Goal: Task Accomplishment & Management: Manage account settings

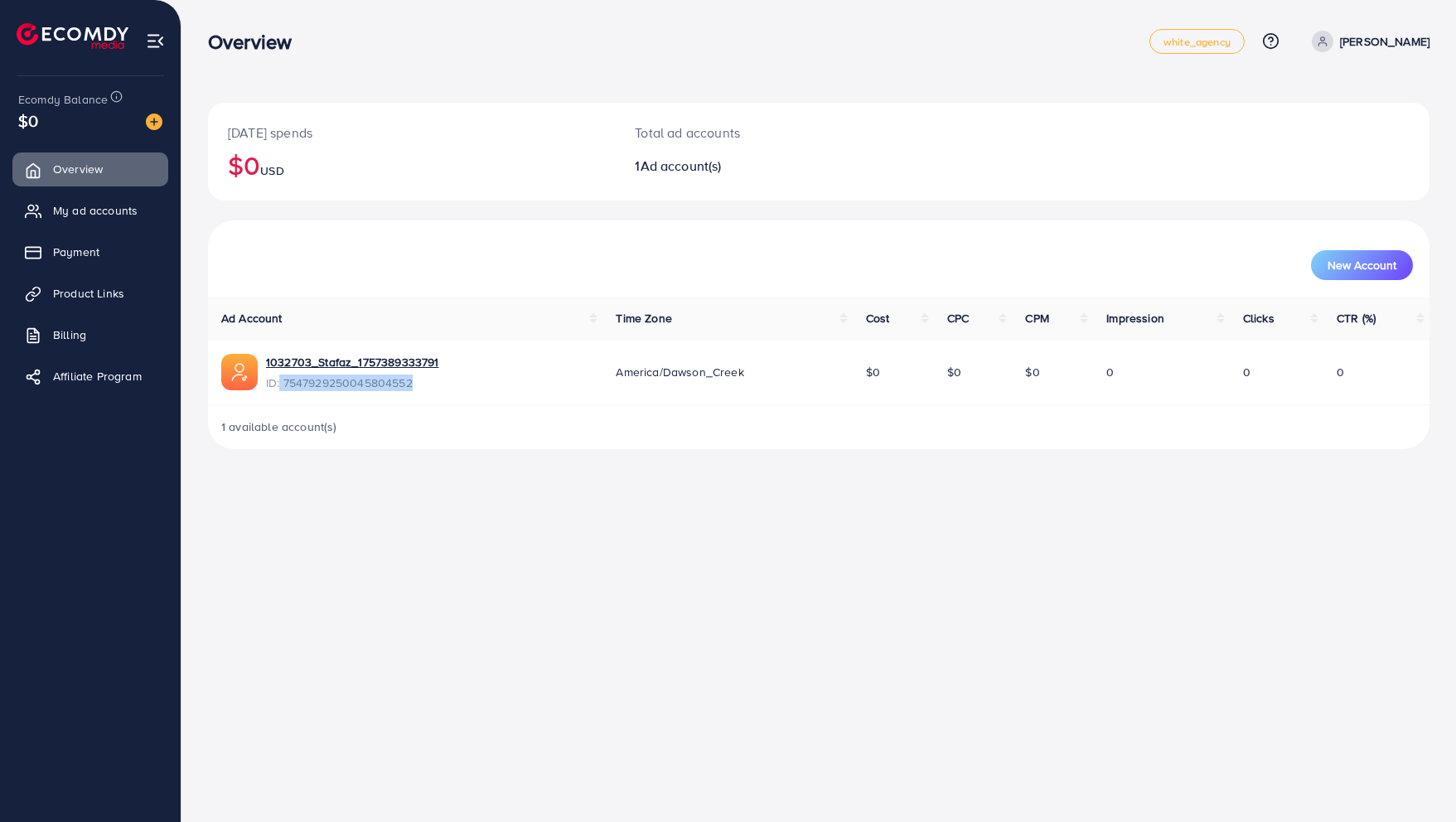
drag, startPoint x: 281, startPoint y: 383, endPoint x: 414, endPoint y: 384, distance: 133.0
click at [414, 384] on span "ID: 7547929250045804552" at bounding box center [352, 383] width 172 height 16
click at [106, 204] on span "My ad accounts" at bounding box center [99, 211] width 84 height 16
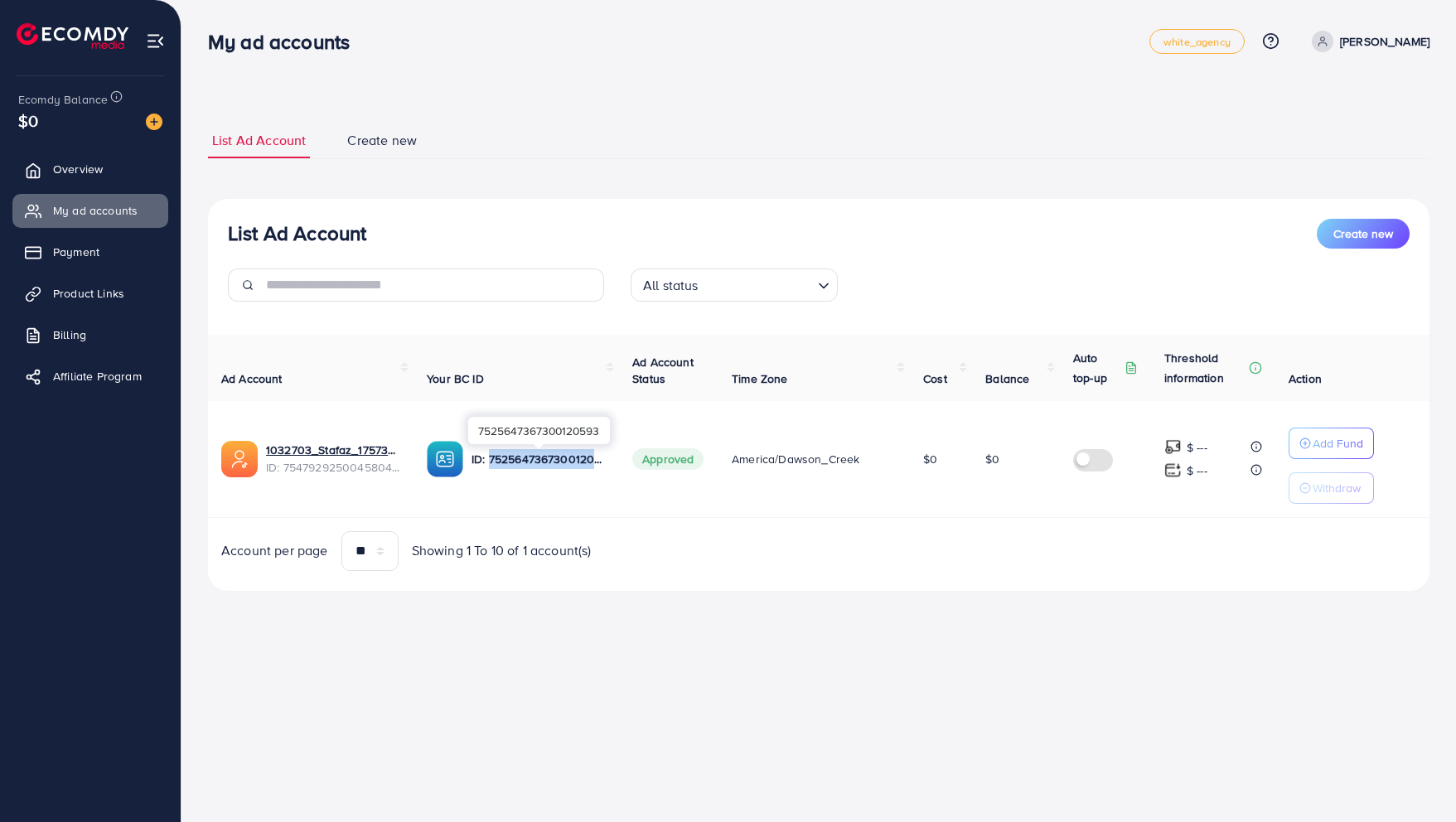
drag, startPoint x: 488, startPoint y: 456, endPoint x: 592, endPoint y: 456, distance: 104.0
click at [592, 456] on p "ID: 7525647367300120593" at bounding box center [538, 459] width 135 height 20
click at [332, 440] on div at bounding box center [332, 438] width 11 height 5
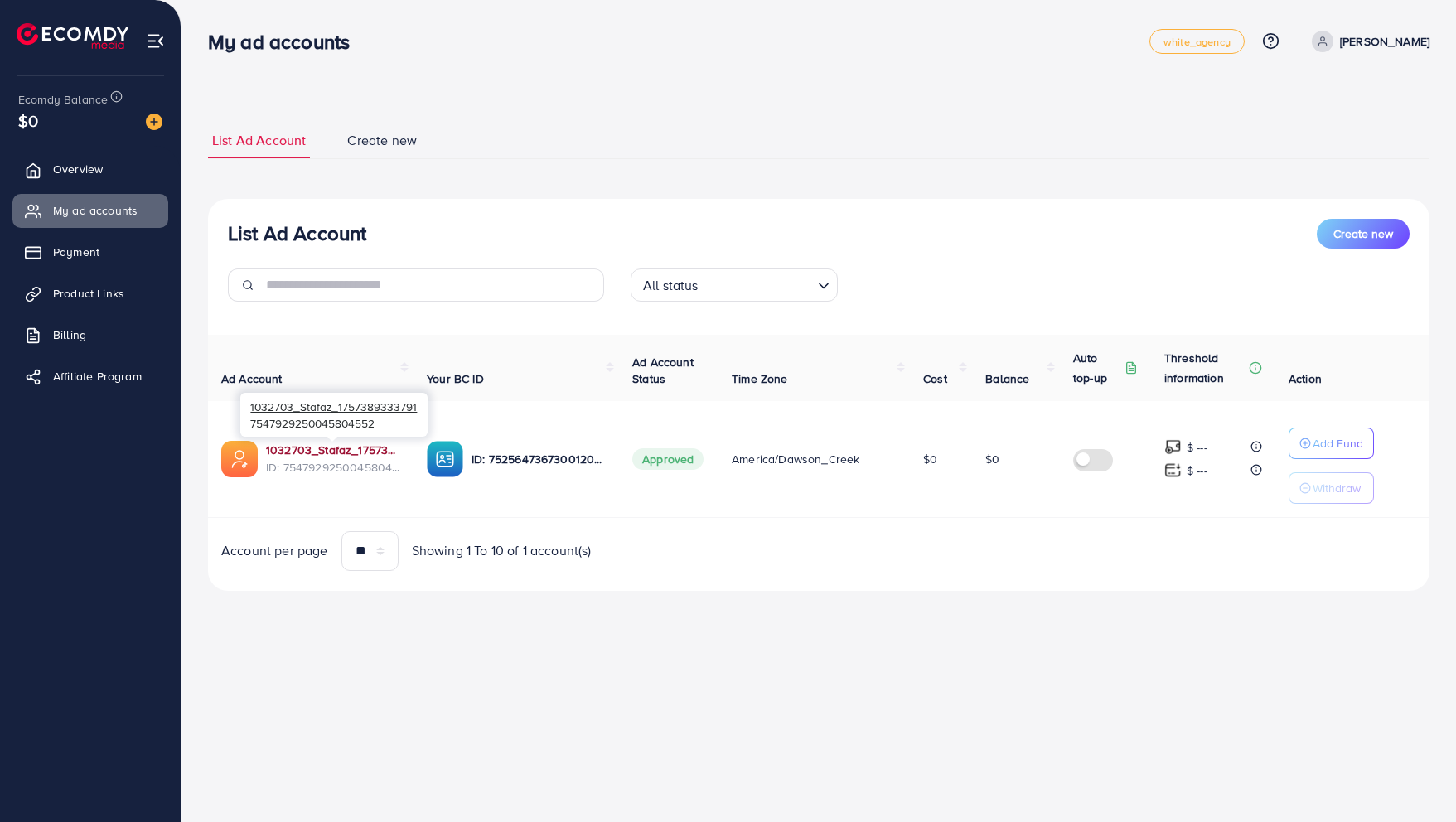
click at [331, 448] on link "1032703_Stafaz_1757389333791" at bounding box center [332, 449] width 135 height 16
click at [149, 124] on img at bounding box center [154, 122] width 16 height 16
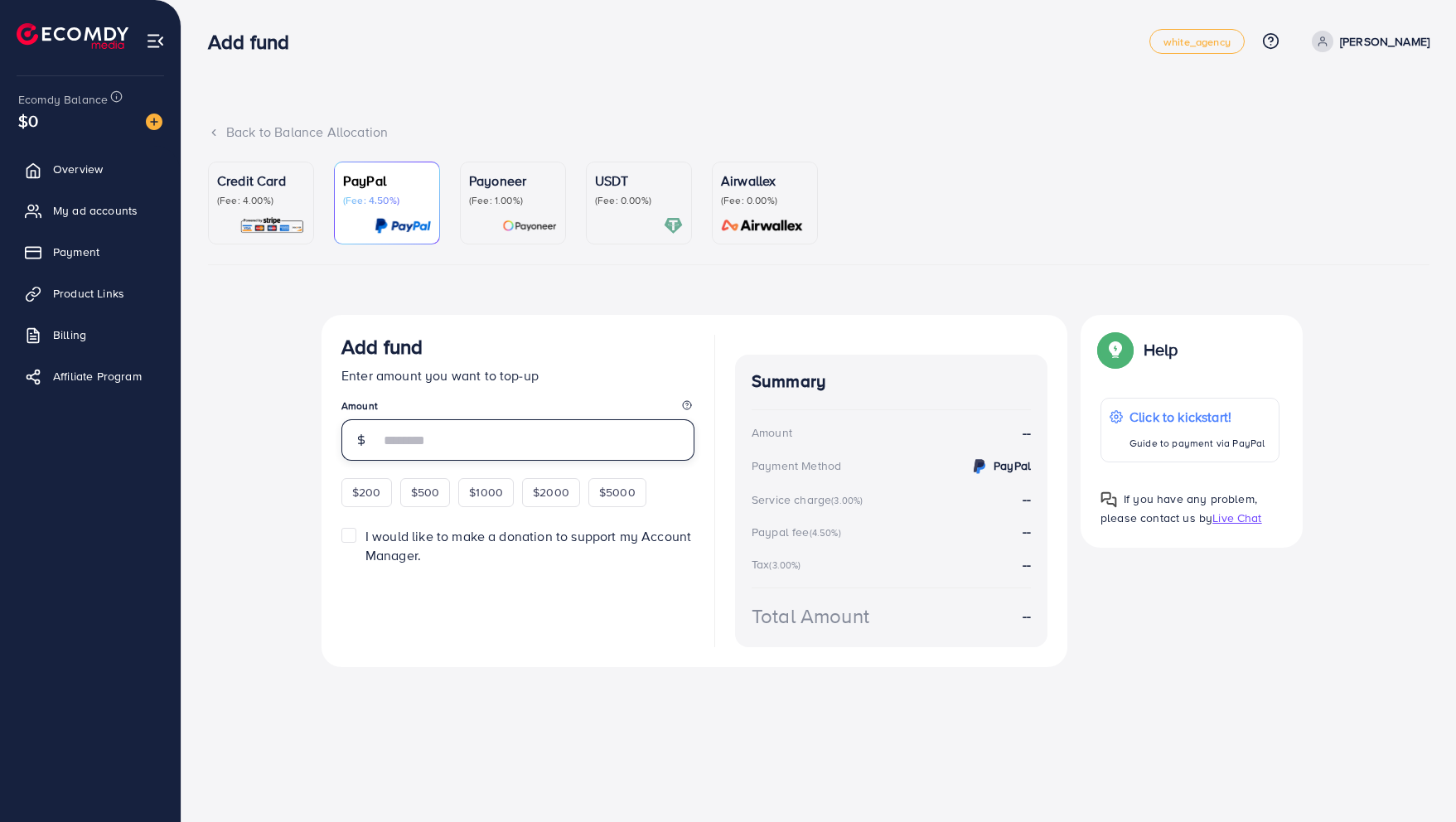
click at [493, 448] on input "number" at bounding box center [537, 439] width 315 height 41
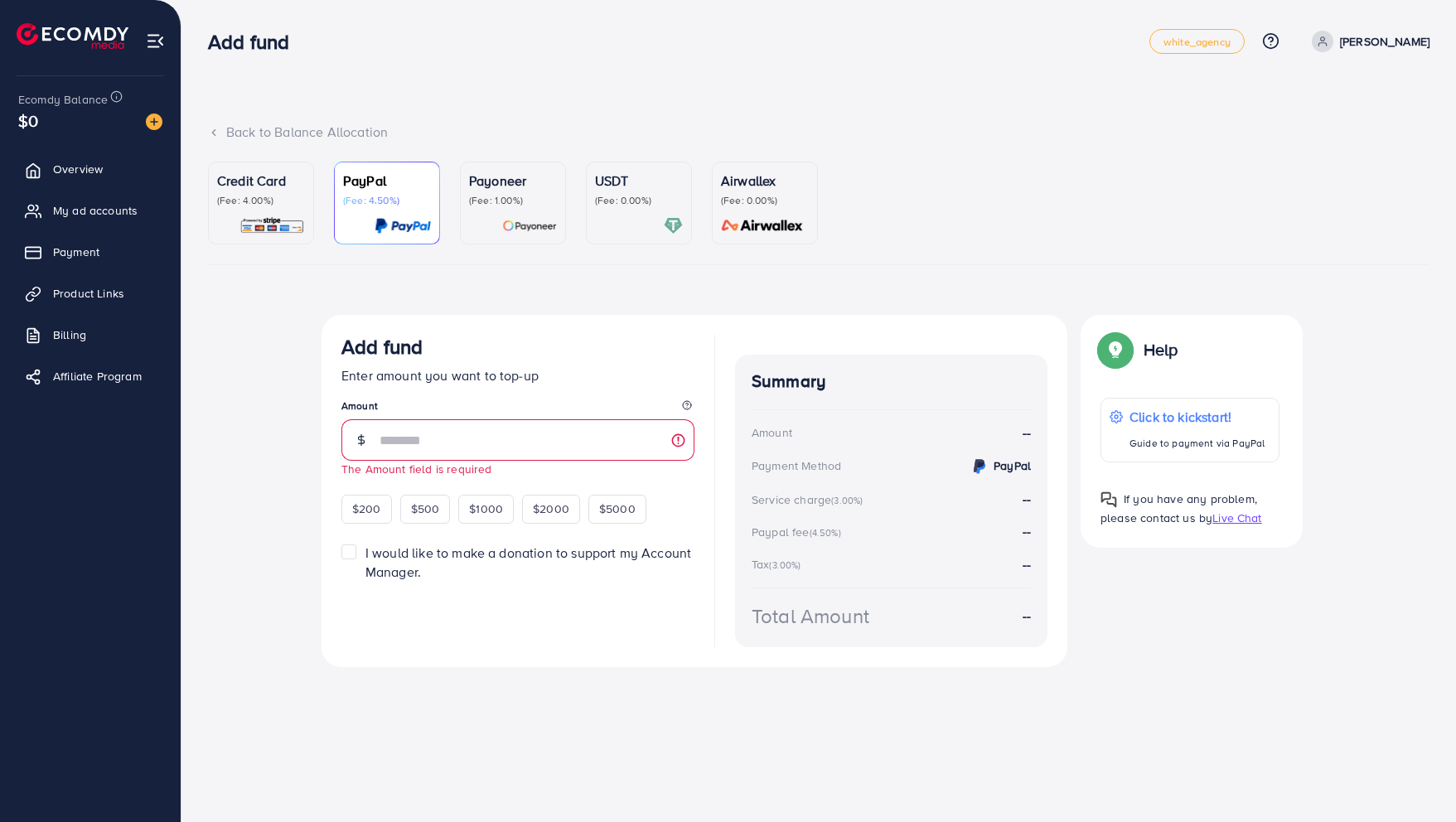
click at [600, 290] on div "Credit Card (Fee: 4.00%) PayPal (Fee: 4.50%) Payoneer (Fee: 1.00%) USDT (Fee: 0…" at bounding box center [819, 429] width 1222 height 537
click at [629, 297] on div "Credit Card (Fee: 4.00%) PayPal (Fee: 4.50%) Payoneer (Fee: 1.00%) USDT (Fee: 0…" at bounding box center [819, 429] width 1222 height 537
click at [562, 304] on div "Credit Card (Fee: 4.00%) PayPal (Fee: 4.50%) Payoneer (Fee: 1.00%) USDT (Fee: 0…" at bounding box center [819, 429] width 1222 height 537
click at [537, 434] on input "number" at bounding box center [537, 439] width 315 height 41
click at [458, 308] on div "Credit Card (Fee: 4.00%) PayPal (Fee: 4.50%) Payoneer (Fee: 1.00%) USDT (Fee: 0…" at bounding box center [819, 429] width 1222 height 537
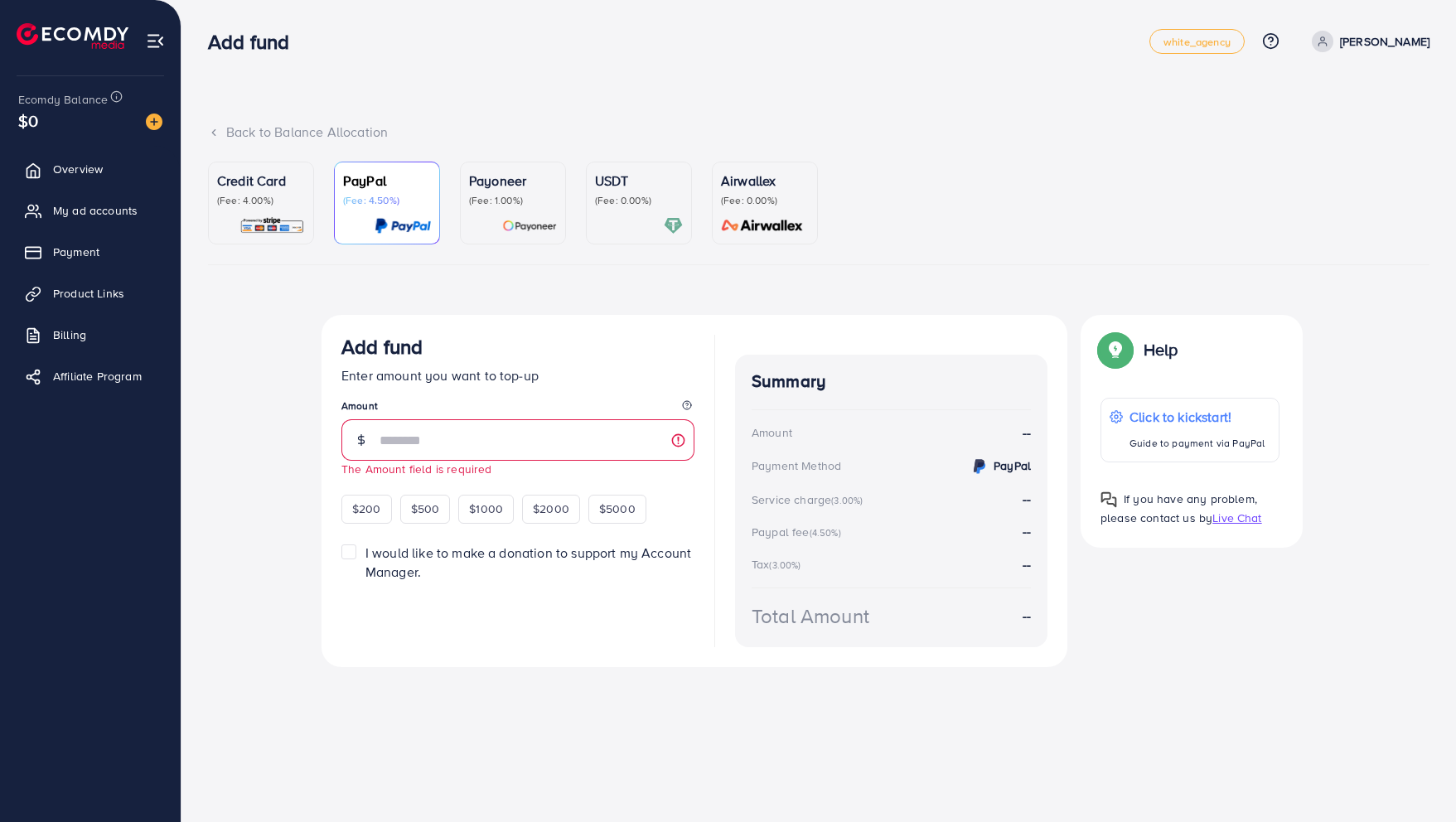
click at [199, 389] on div "Credit Card (Fee: 4.00%) PayPal (Fee: 4.50%) Payoneer (Fee: 1.00%) USDT (Fee: 0…" at bounding box center [819, 429] width 1248 height 537
drag, startPoint x: 724, startPoint y: 737, endPoint x: 722, endPoint y: 772, distance: 35.1
click at [724, 737] on div "Add fund white_agency Help Center Contact Support Plans and Pricing Term and po…" at bounding box center [728, 411] width 1456 height 822
click at [188, 632] on div "Back to Balance Allocation Credit Card (Fee: 4.00%) PayPal (Fee: 4.50%) Payonee…" at bounding box center [819, 363] width 1275 height 727
click at [379, 306] on div "Credit Card (Fee: 4.00%) PayPal (Fee: 4.50%) Payoneer (Fee: 1.00%) USDT (Fee: 0…" at bounding box center [819, 429] width 1222 height 537
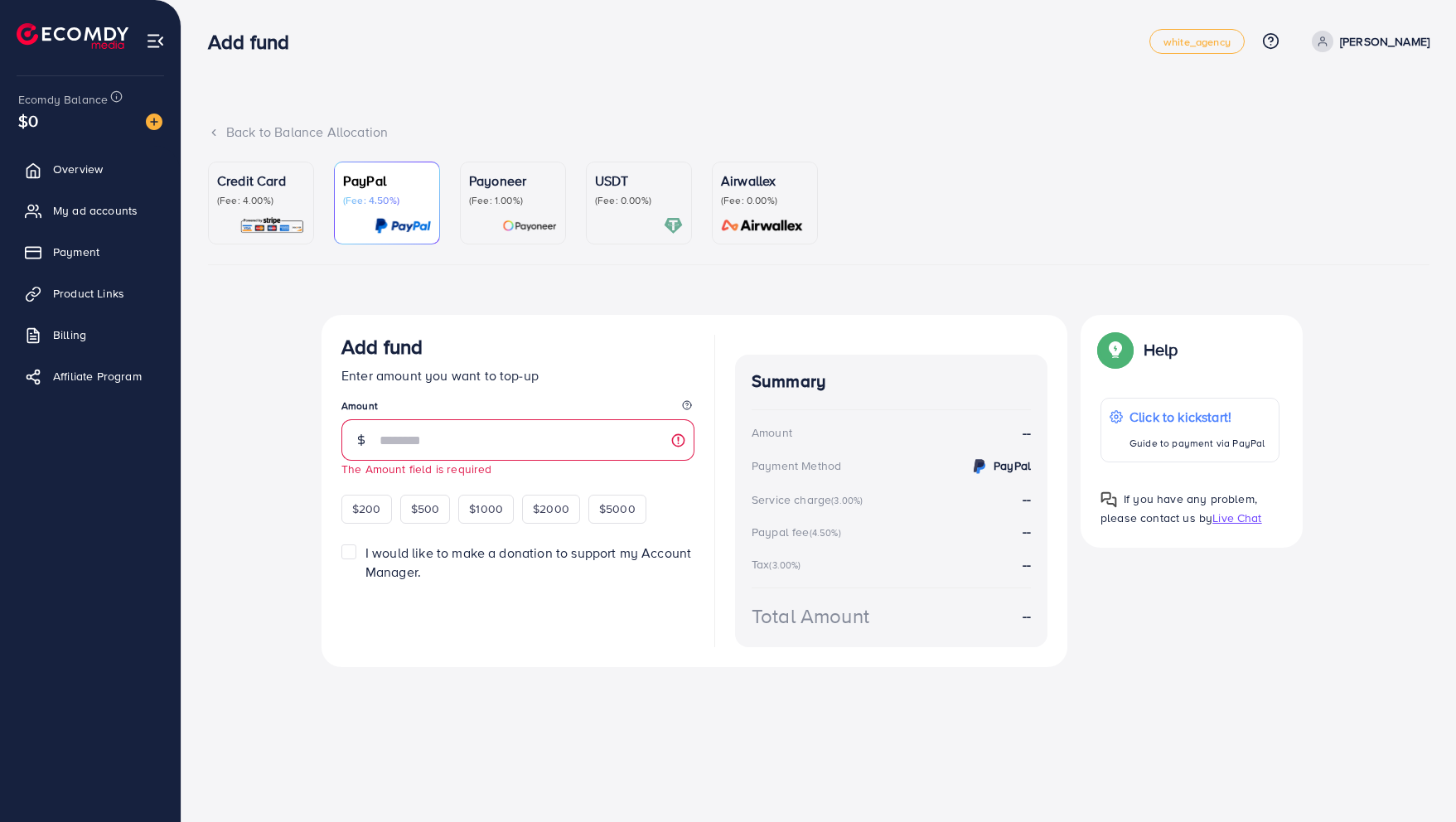
click at [574, 708] on div "Back to Balance Allocation Credit Card (Fee: 4.00%) PayPal (Fee: 4.50%) Payonee…" at bounding box center [819, 363] width 1275 height 727
click at [421, 440] on input "number" at bounding box center [537, 439] width 315 height 41
click at [83, 200] on link "My ad accounts" at bounding box center [91, 211] width 156 height 33
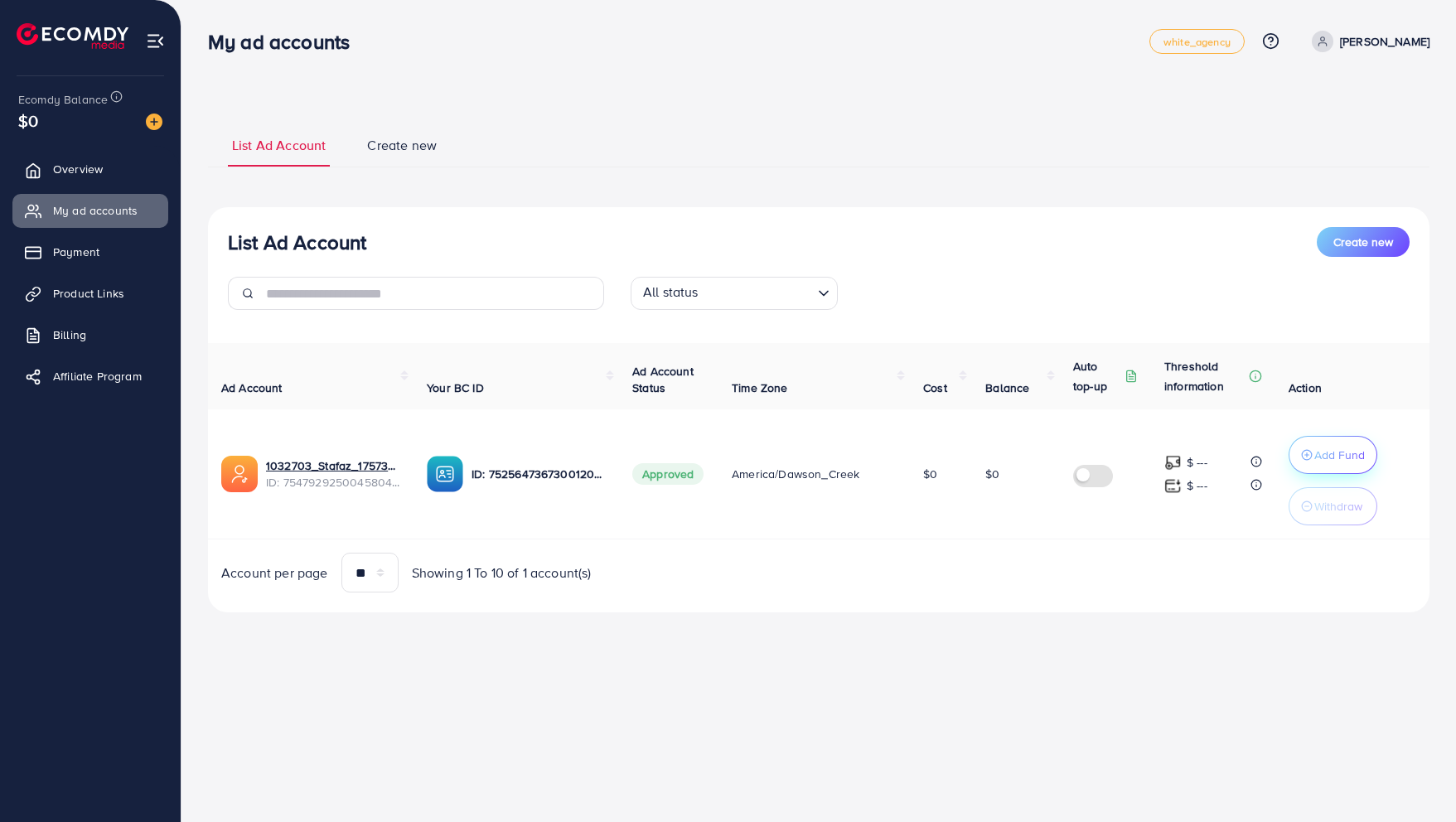
click at [1336, 455] on p "Add Fund" at bounding box center [1339, 455] width 50 height 20
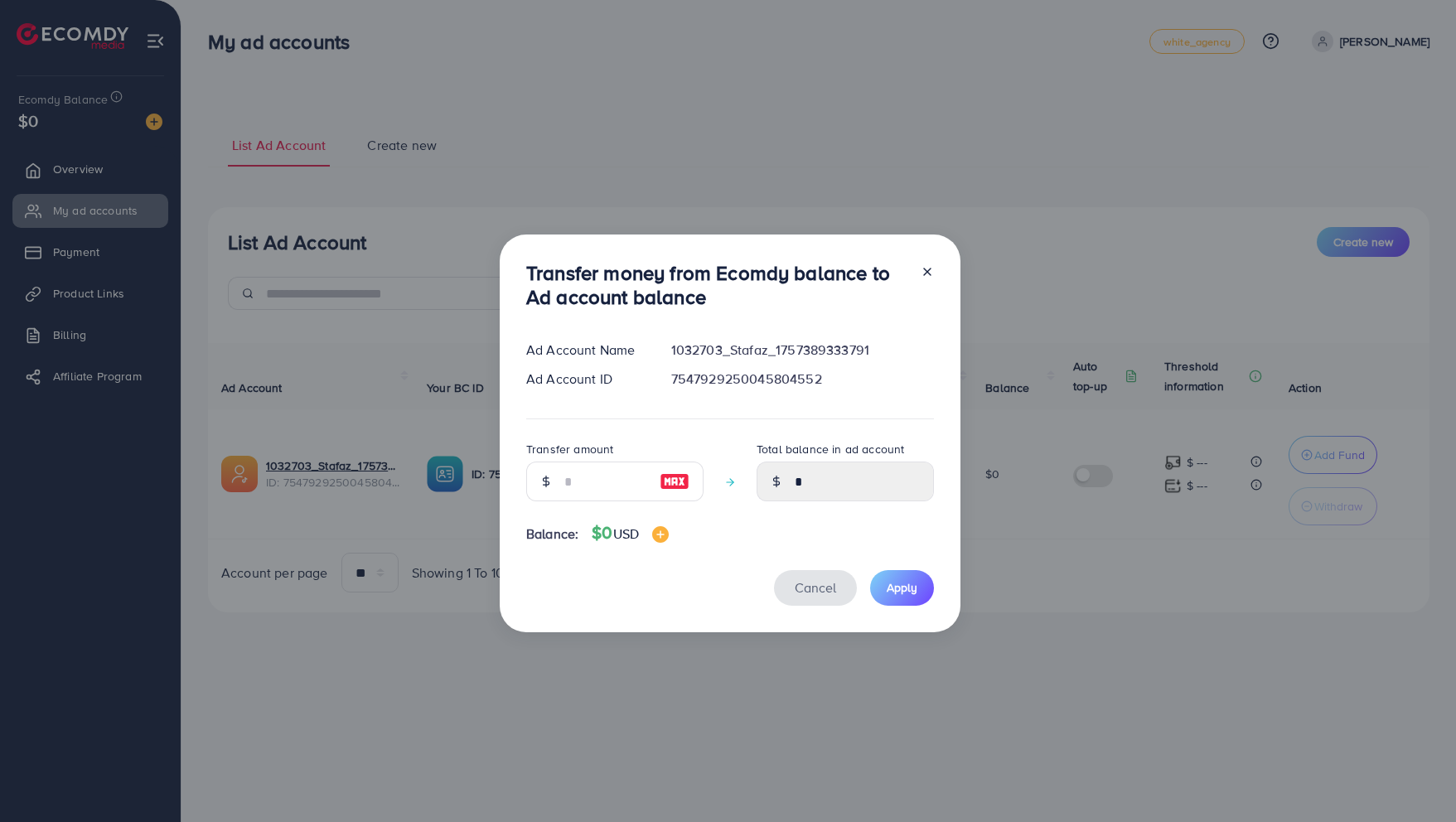
click at [813, 594] on span "Cancel" at bounding box center [815, 588] width 41 height 18
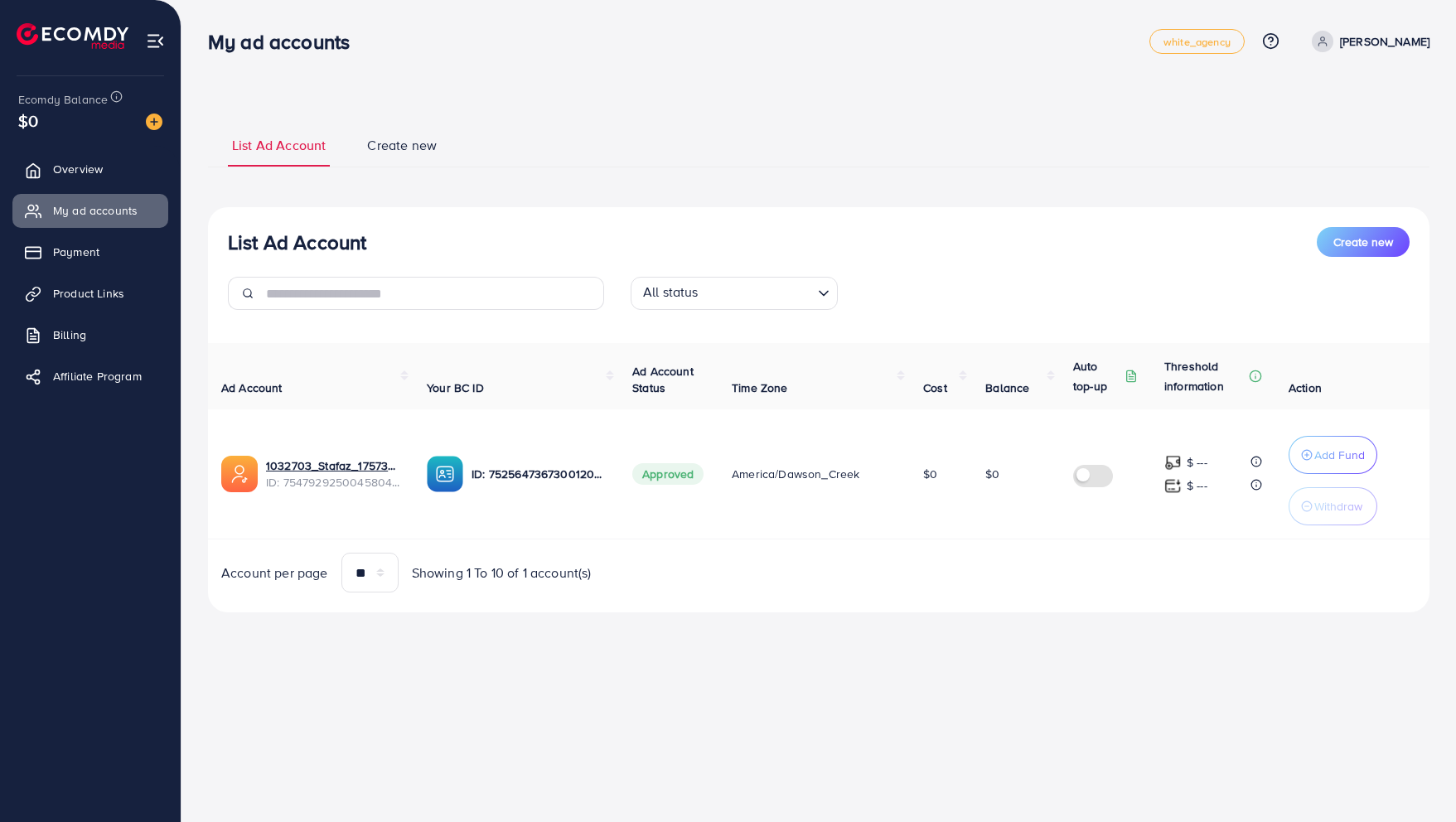
click at [235, 192] on div "List Ad Account Create new List Ad Account Create new All status Loading... Ad …" at bounding box center [819, 367] width 1222 height 490
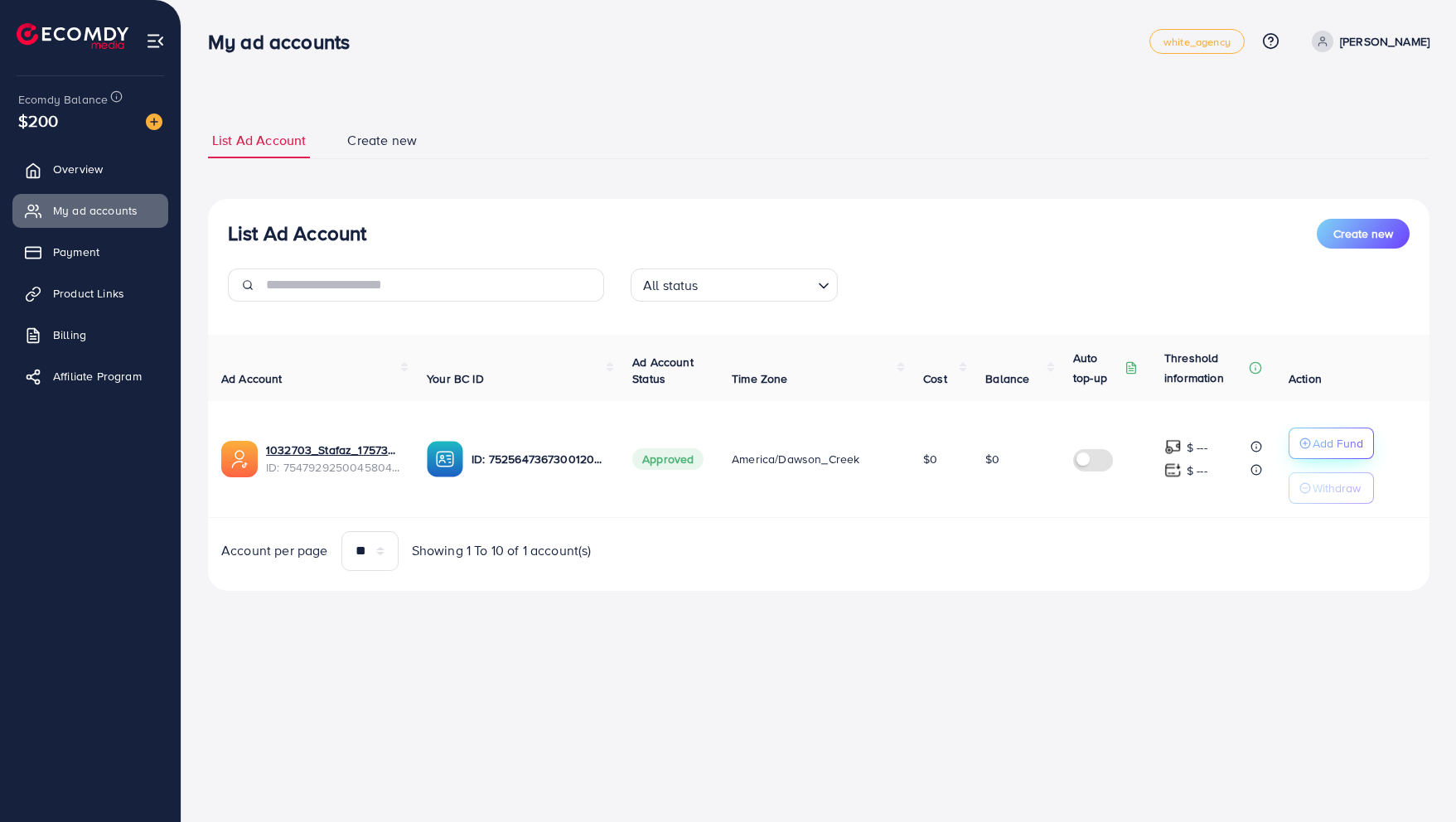
click at [1326, 445] on p "Add Fund" at bounding box center [1337, 443] width 50 height 20
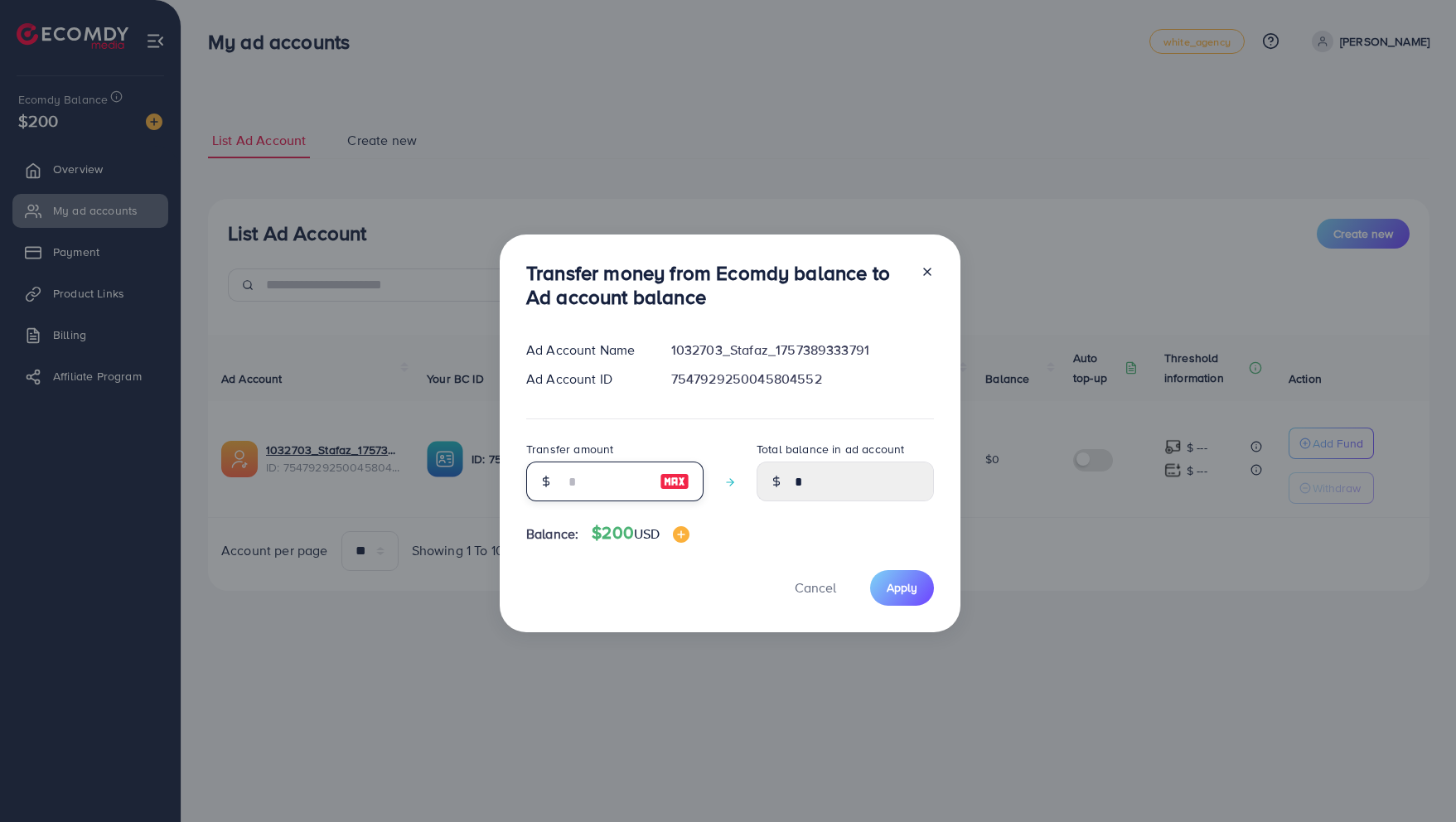
drag, startPoint x: 602, startPoint y: 473, endPoint x: 579, endPoint y: 481, distance: 24.4
click at [564, 476] on input "number" at bounding box center [605, 481] width 82 height 39
type input "*"
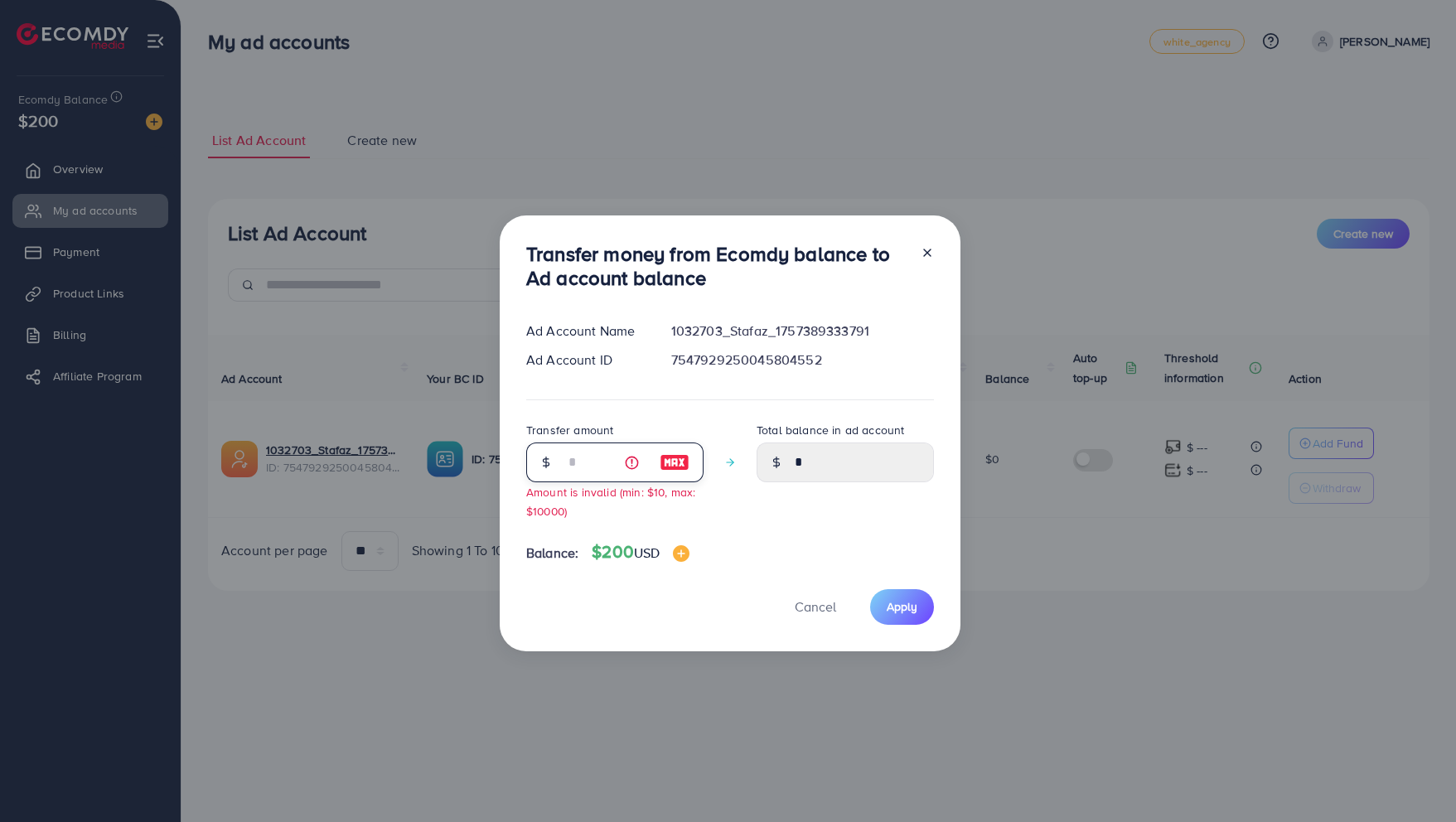
type input "****"
type input "**"
type input "*****"
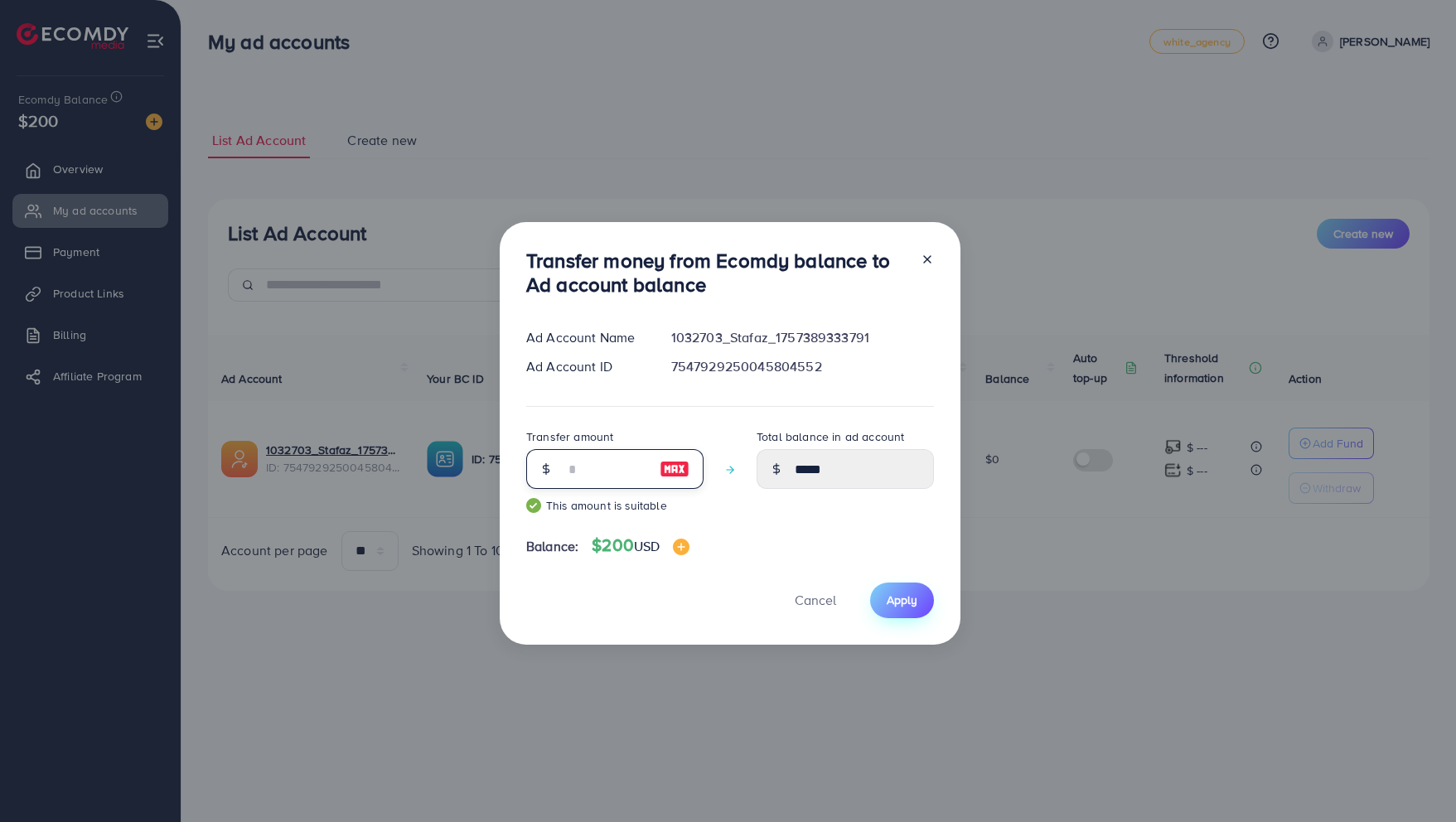
type input "**"
click at [905, 597] on span "Apply" at bounding box center [901, 600] width 30 height 16
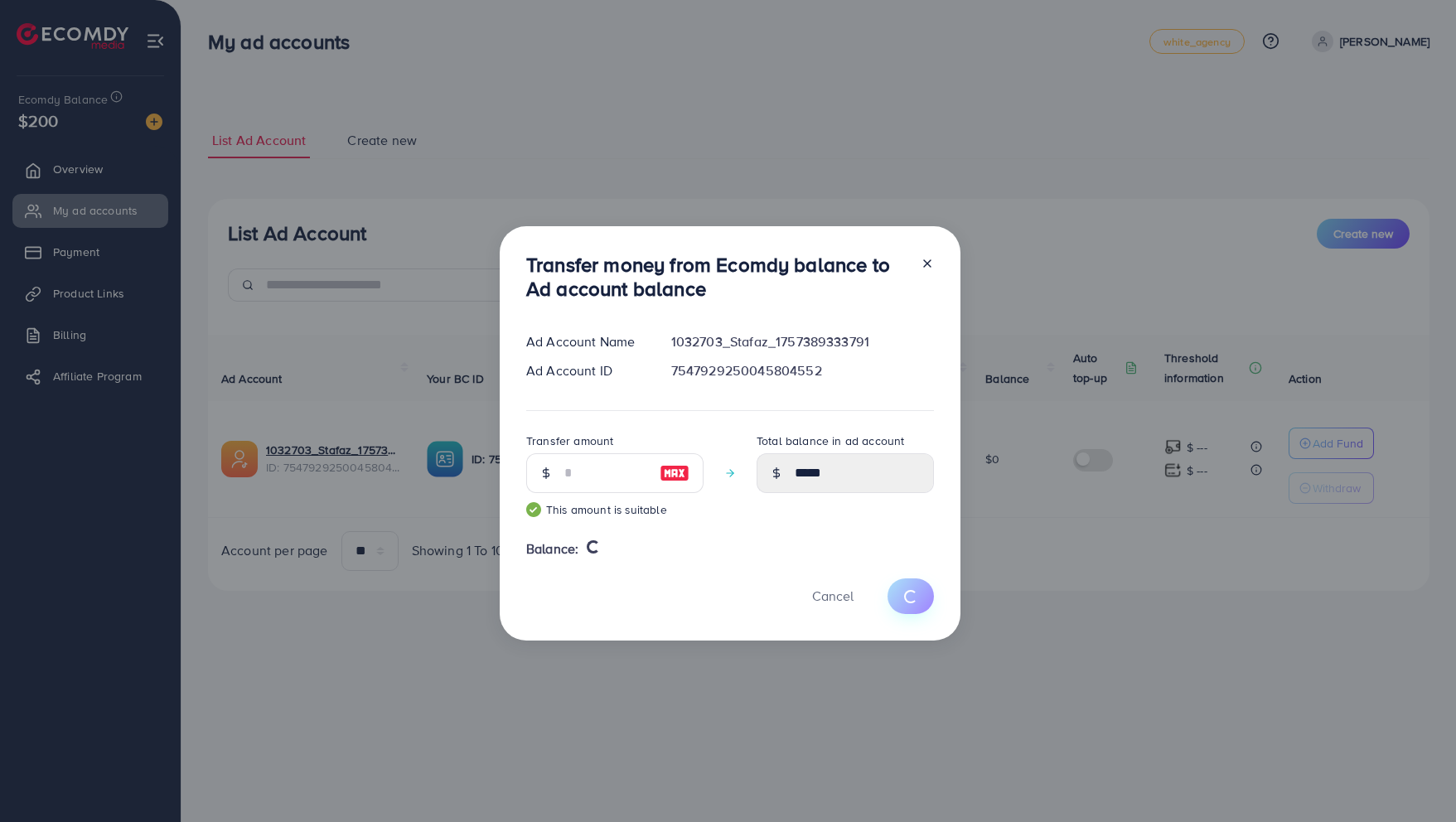
type input "*"
